Goal: Information Seeking & Learning: Check status

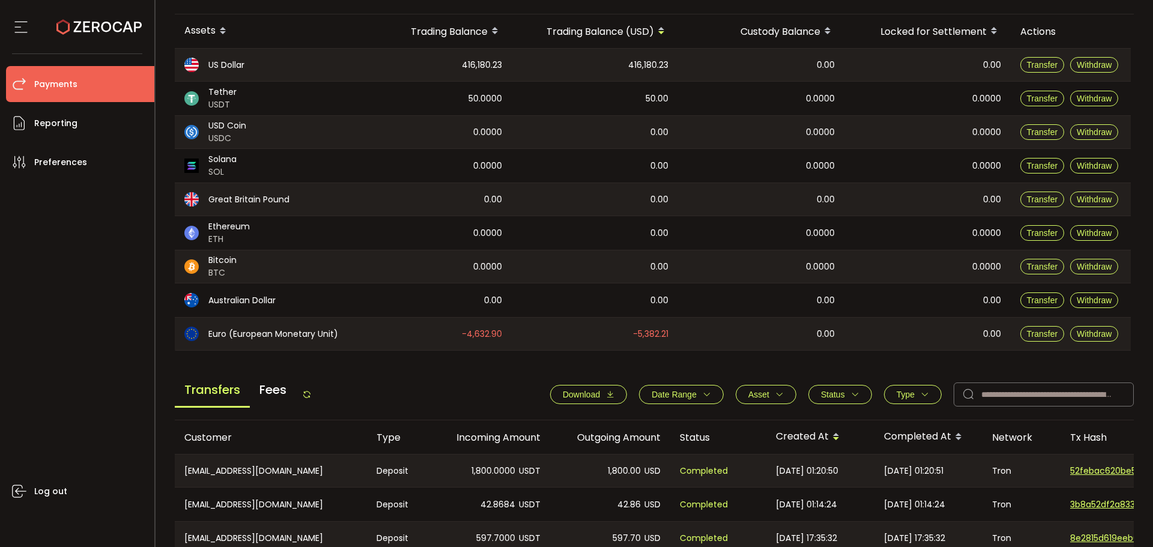
scroll to position [240, 0]
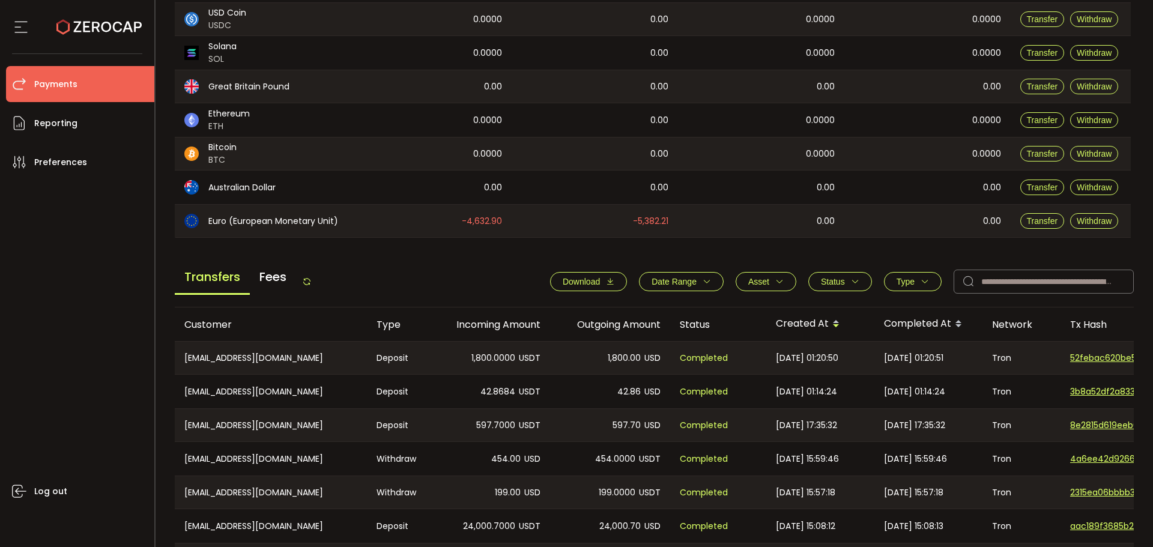
click at [312, 288] on div "Transfers Fees" at bounding box center [243, 281] width 137 height 27
click at [312, 285] on icon at bounding box center [307, 282] width 10 height 10
click at [642, 248] on main "Balance Assets Trading Balance Trading Balance (USD) Custody Balance Locked for…" at bounding box center [655, 291] width 960 height 853
click at [310, 280] on icon at bounding box center [307, 282] width 10 height 10
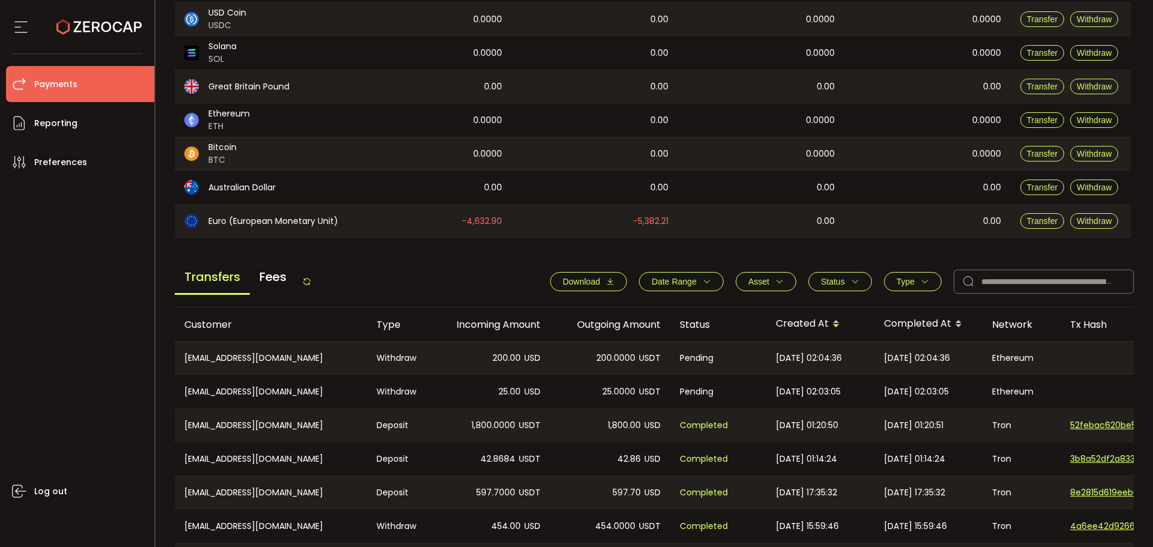
click at [310, 280] on icon at bounding box center [307, 282] width 10 height 10
click at [312, 282] on icon at bounding box center [307, 282] width 10 height 10
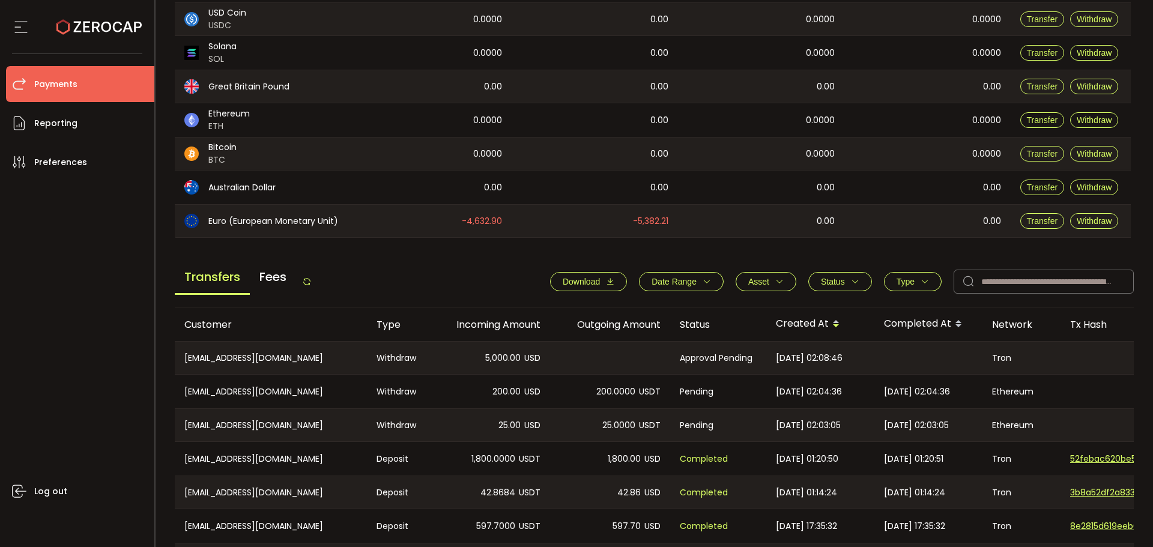
click at [694, 260] on main "Balance Assets Trading Balance Trading Balance (USD) Custody Balance Locked for…" at bounding box center [655, 291] width 960 height 853
click at [291, 276] on span "Fees" at bounding box center [273, 277] width 46 height 32
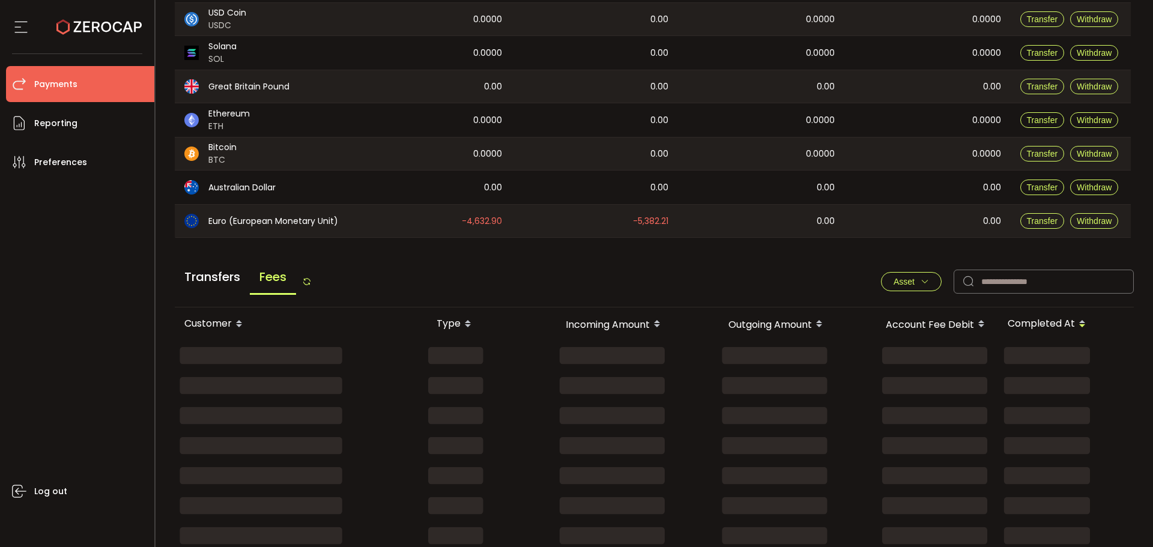
click at [312, 278] on icon at bounding box center [307, 282] width 10 height 10
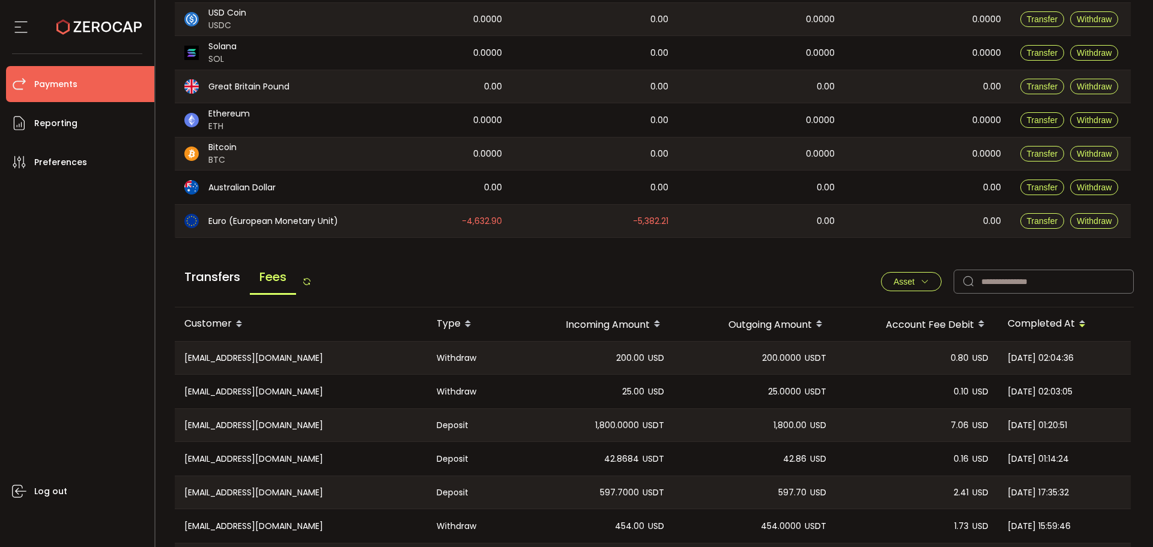
click at [227, 283] on span "Transfers" at bounding box center [212, 277] width 75 height 32
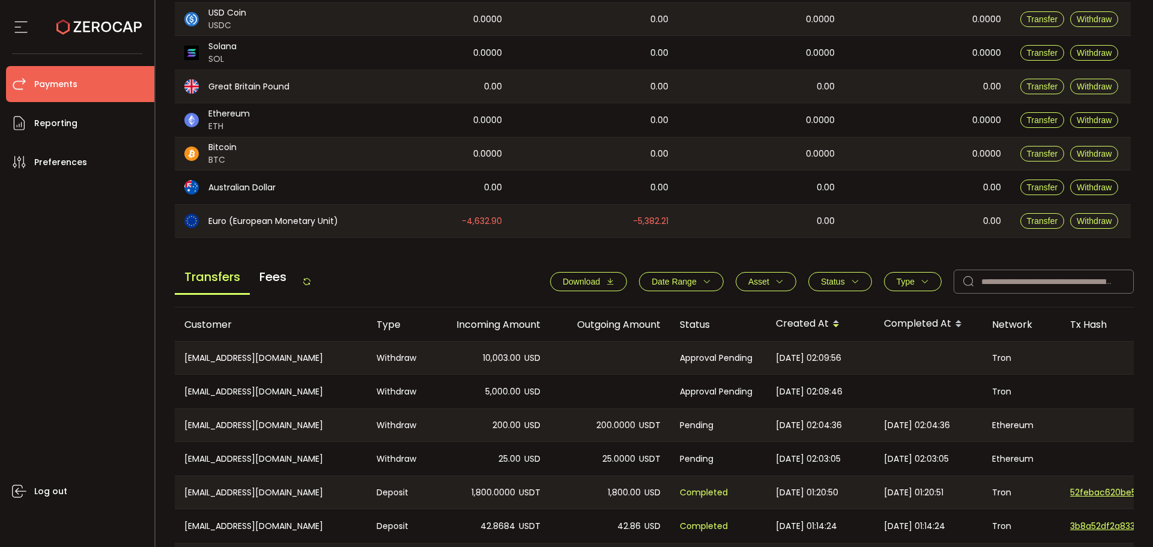
click at [310, 281] on icon at bounding box center [307, 282] width 10 height 10
click at [530, 273] on div "Transfers Fees Download Date Range - Asset BTC ETH EUR GBP USD USDC USDT Clear …" at bounding box center [655, 285] width 960 height 46
click at [309, 280] on icon at bounding box center [307, 282] width 10 height 10
drag, startPoint x: 578, startPoint y: 435, endPoint x: 579, endPoint y: 444, distance: 9.2
click at [578, 435] on div "200.0000 USDT" at bounding box center [610, 425] width 120 height 32
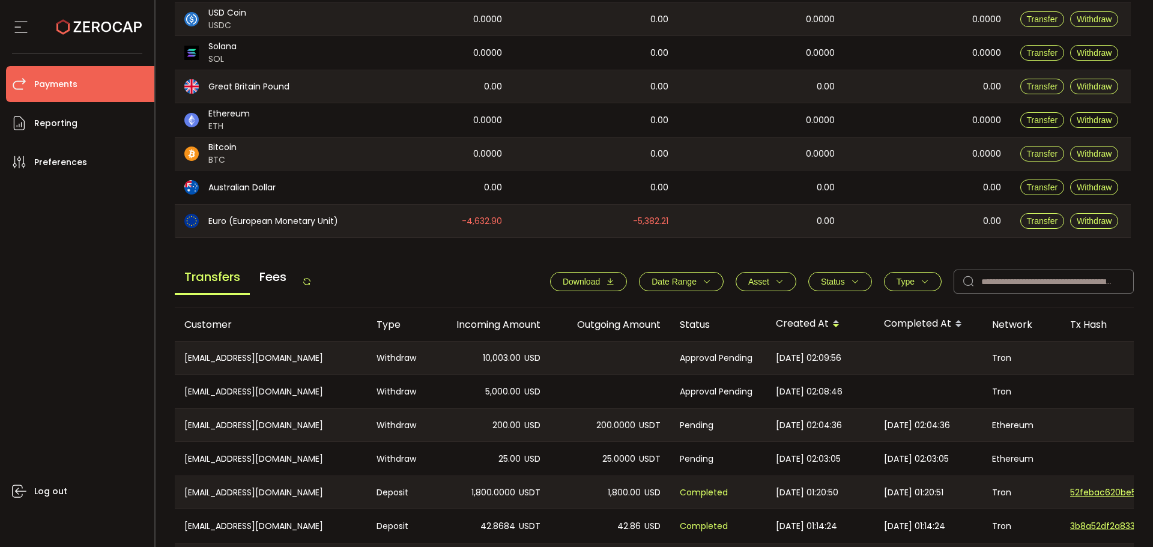
drag, startPoint x: 579, startPoint y: 445, endPoint x: 575, endPoint y: 386, distance: 59.0
click at [579, 433] on tbody "[EMAIL_ADDRESS][DOMAIN_NAME] Withdraw 10,003.00 USD Approval Pending [DATE] 02:…" at bounding box center [807, 509] width 1264 height 336
